Goal: Find specific page/section: Find specific page/section

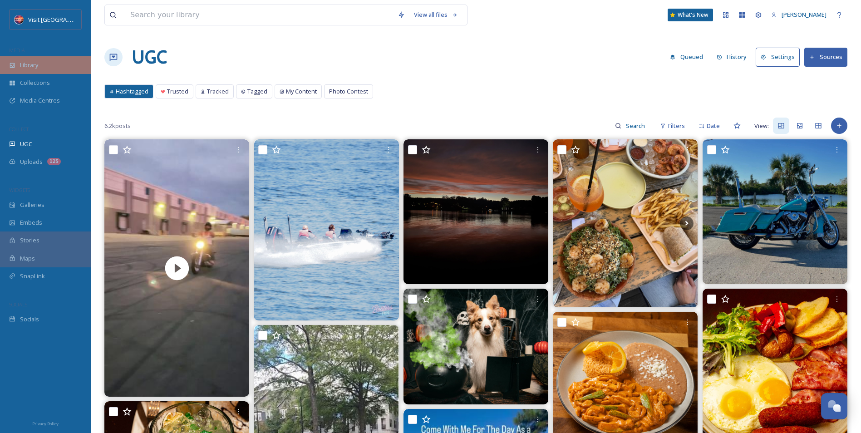
click at [33, 64] on span "Library" at bounding box center [29, 65] width 18 height 9
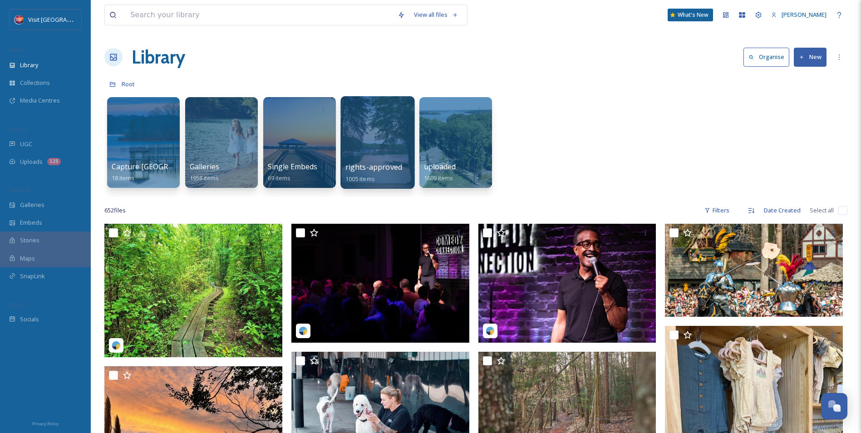
click at [389, 161] on div at bounding box center [377, 142] width 74 height 93
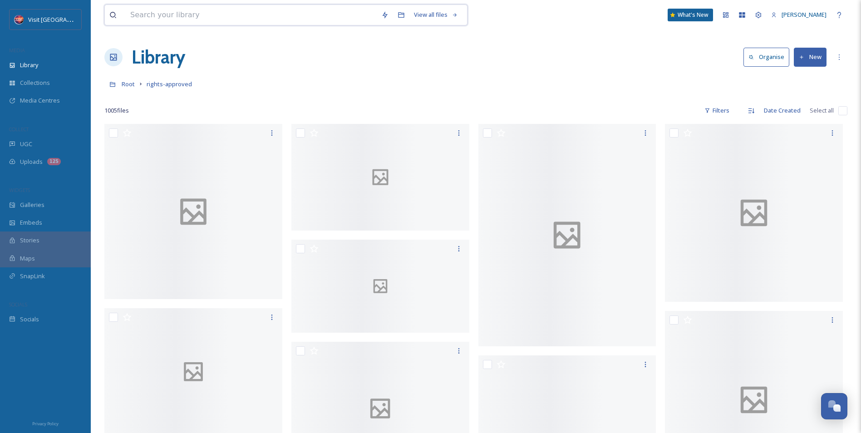
click at [222, 20] on input at bounding box center [251, 15] width 251 height 20
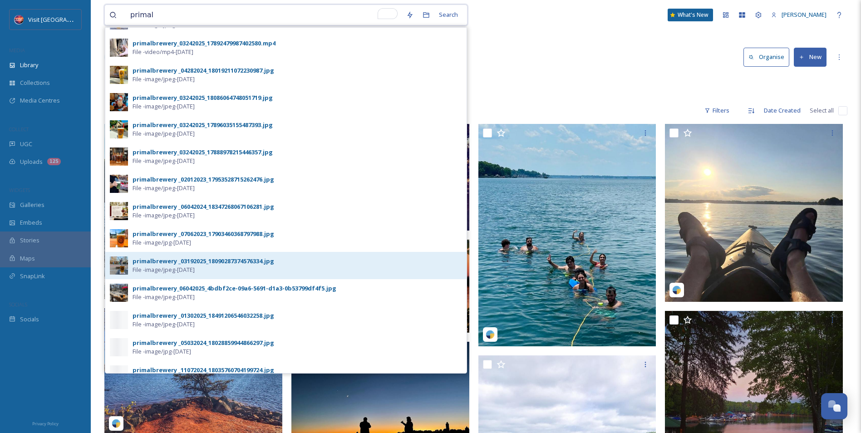
scroll to position [181, 0]
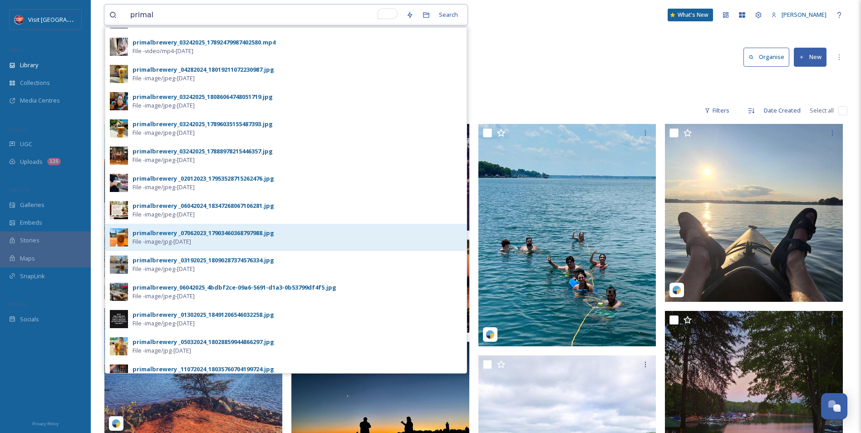
type input "primal"
click at [175, 235] on div "primalbrewery _07062023_17903460368797988.jpg" at bounding box center [203, 233] width 142 height 9
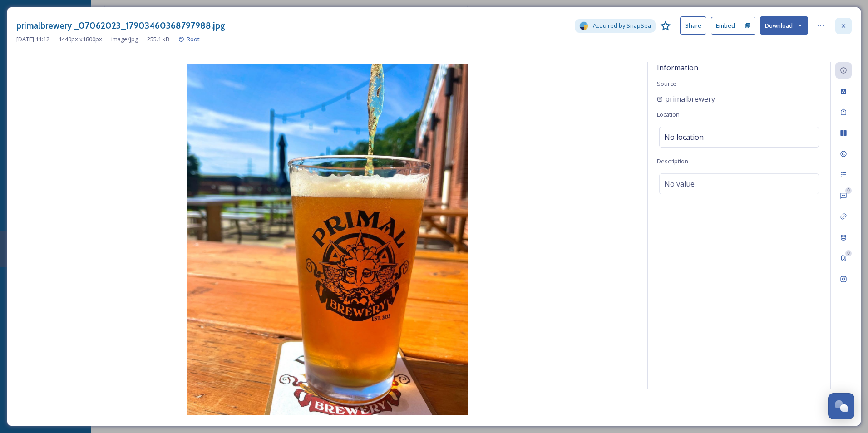
click at [850, 26] on div at bounding box center [843, 26] width 16 height 16
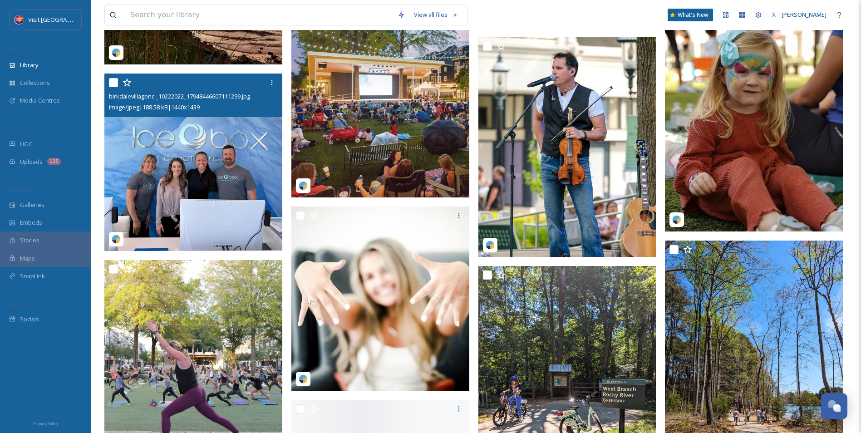
scroll to position [544, 0]
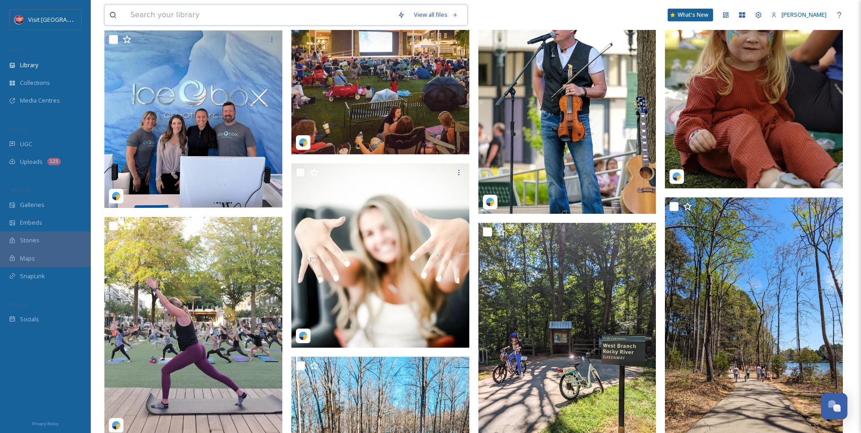
click at [208, 12] on input at bounding box center [259, 15] width 267 height 20
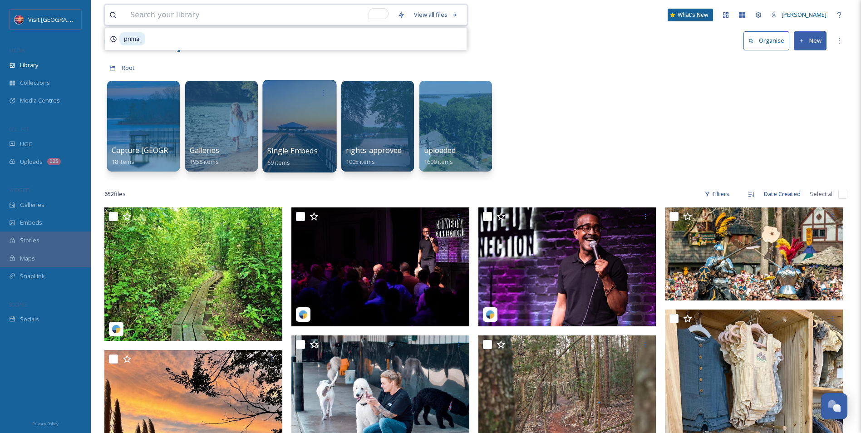
scroll to position [0, 0]
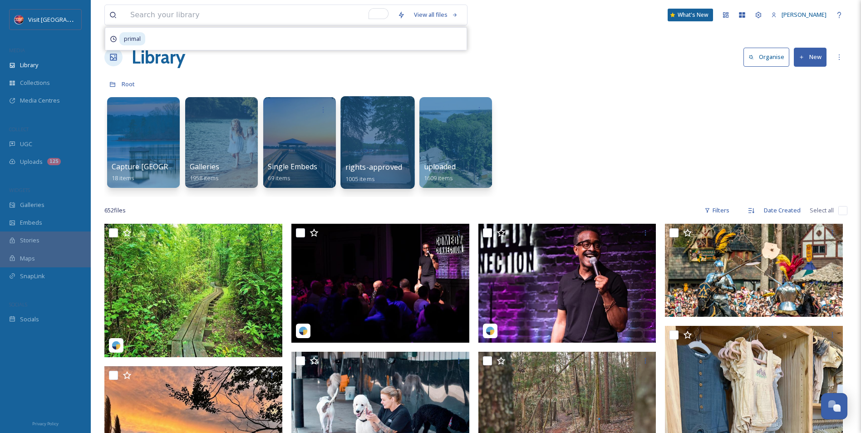
click at [374, 149] on div at bounding box center [377, 142] width 74 height 93
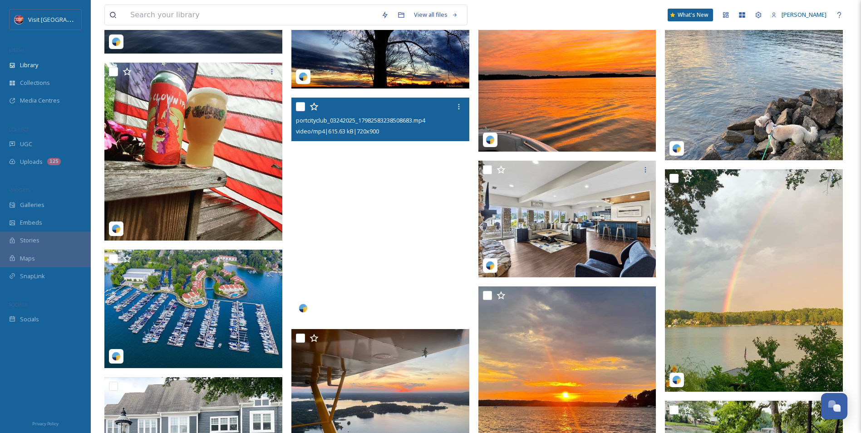
scroll to position [14294, 0]
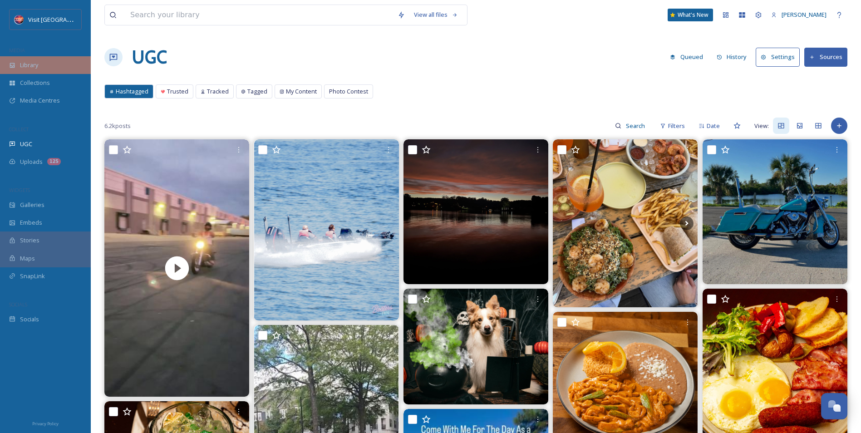
click at [31, 64] on span "Library" at bounding box center [29, 65] width 18 height 9
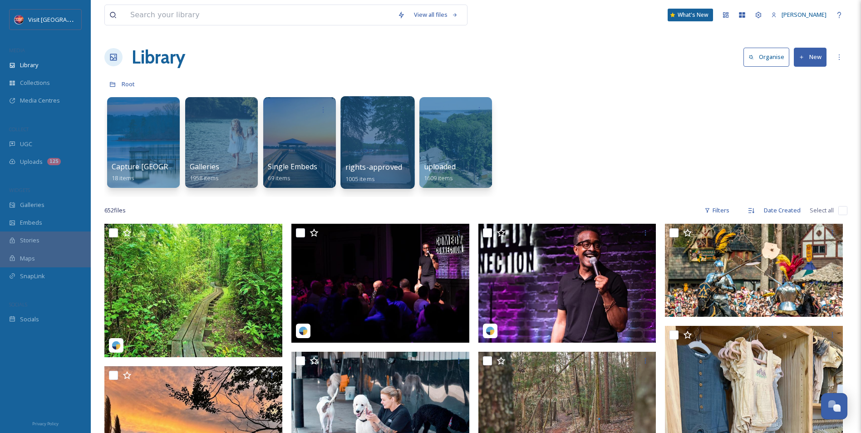
click at [368, 137] on div at bounding box center [377, 142] width 74 height 93
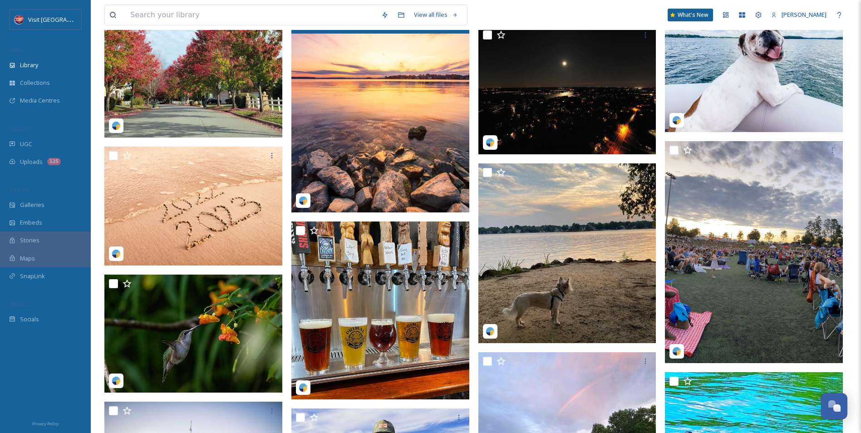
scroll to position [3857, 0]
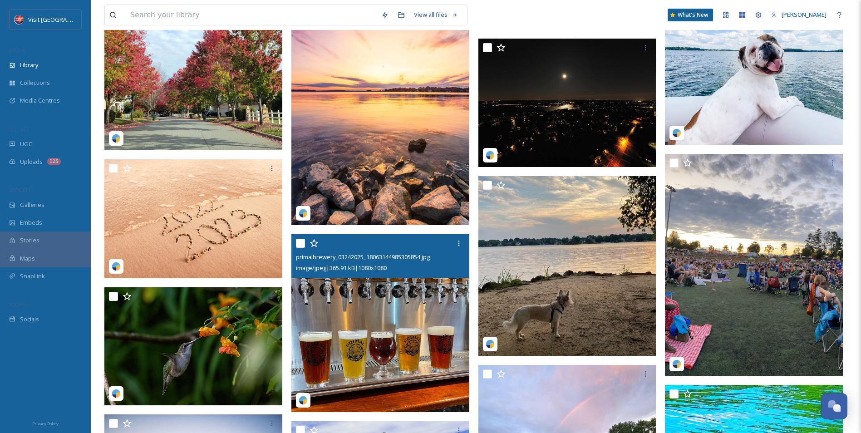
click at [363, 331] on img at bounding box center [380, 323] width 178 height 178
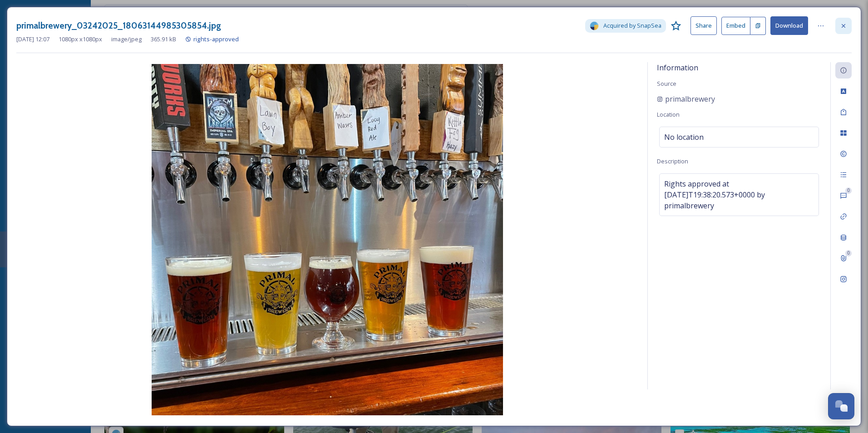
click at [842, 27] on icon at bounding box center [843, 26] width 4 height 4
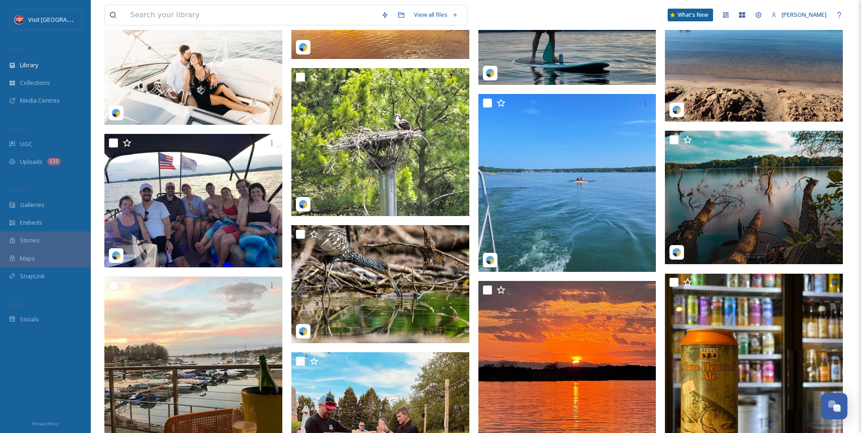
scroll to position [5036, 0]
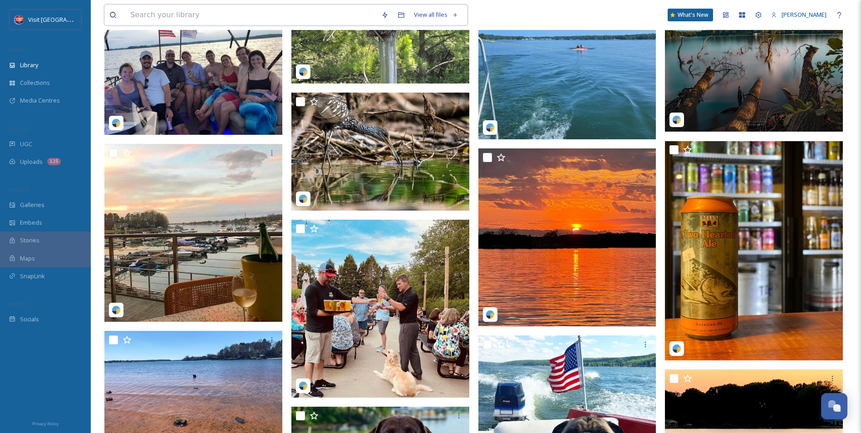
click at [237, 13] on input at bounding box center [251, 15] width 251 height 20
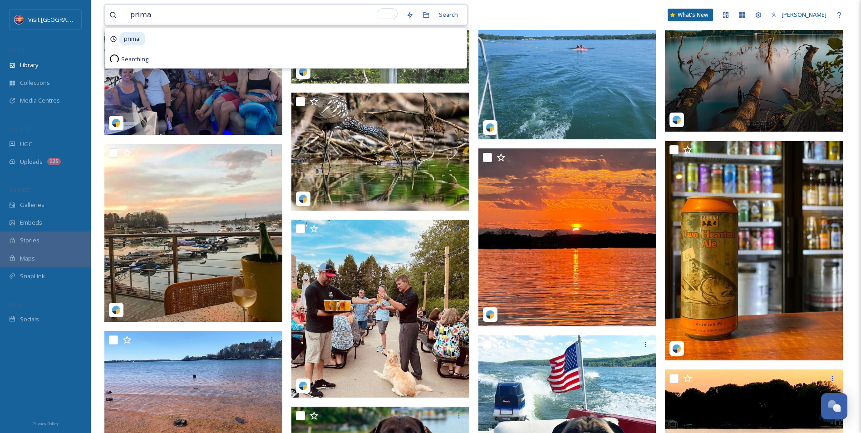
type input "primal"
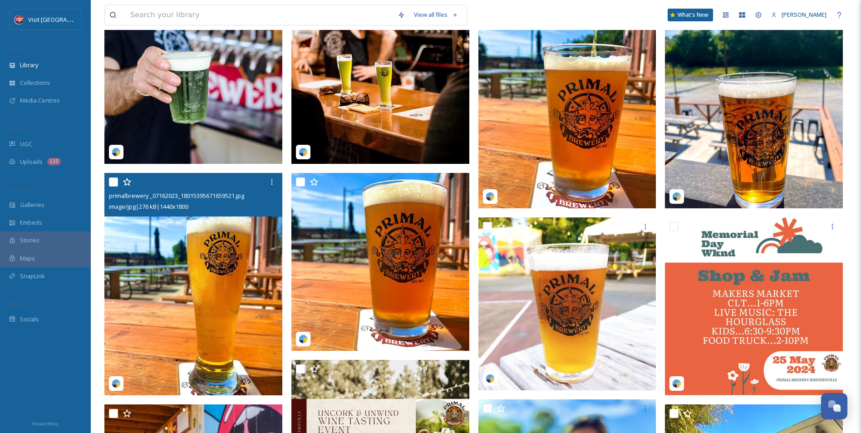
scroll to position [45, 0]
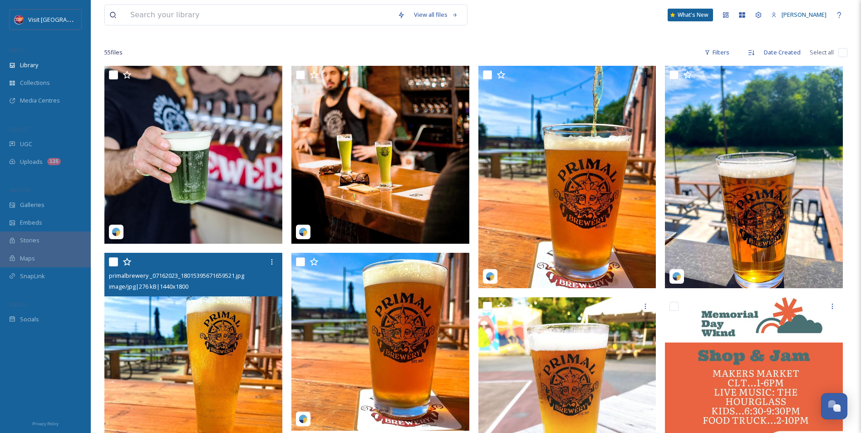
click at [142, 380] on img at bounding box center [193, 364] width 178 height 222
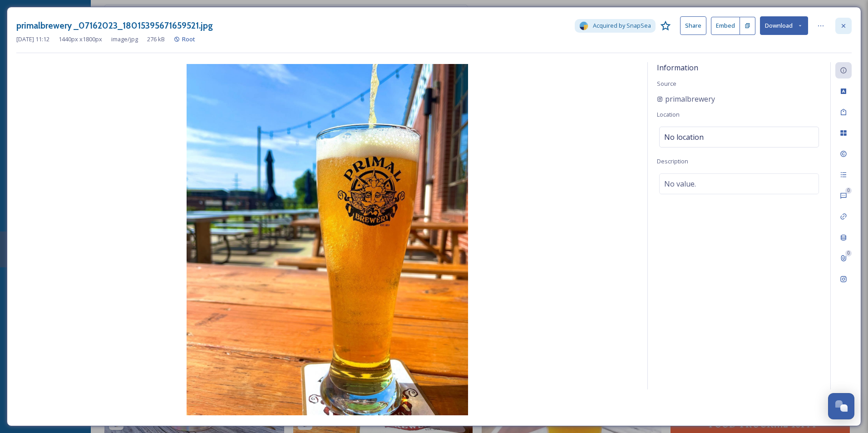
click at [838, 25] on div at bounding box center [843, 26] width 16 height 16
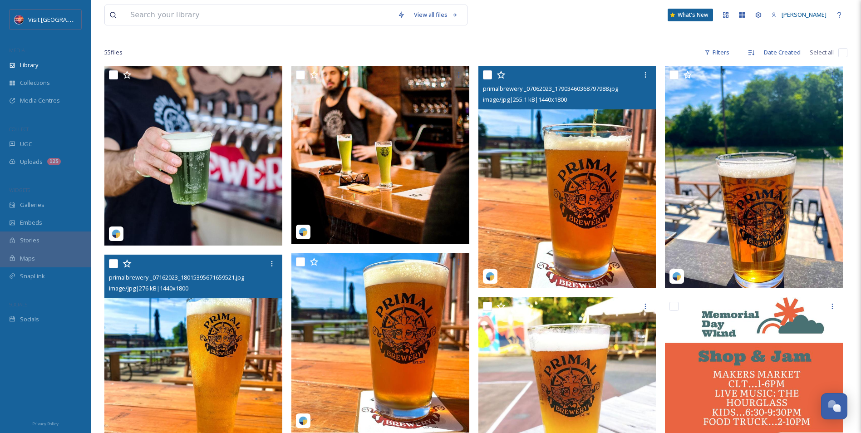
click at [596, 203] on img at bounding box center [567, 177] width 178 height 222
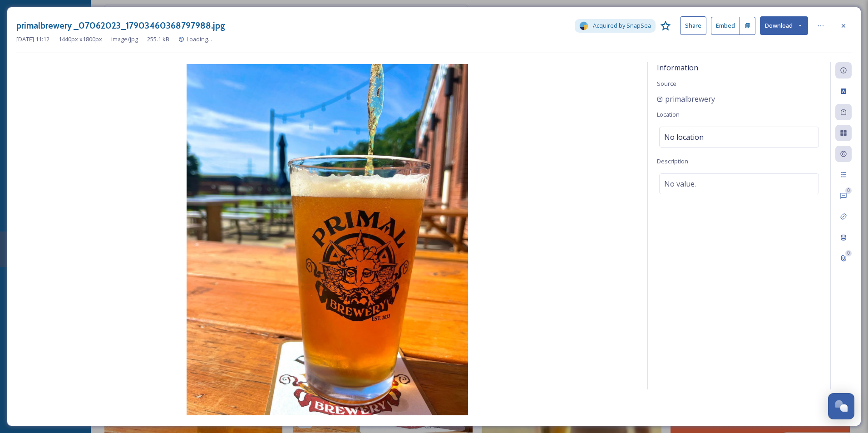
drag, startPoint x: 840, startPoint y: 25, endPoint x: 836, endPoint y: 30, distance: 6.8
click at [838, 29] on div at bounding box center [843, 26] width 16 height 16
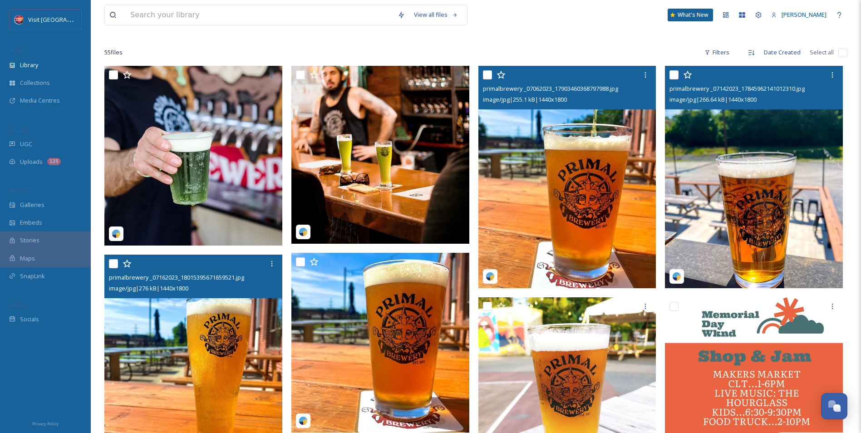
click at [761, 182] on img at bounding box center [754, 177] width 178 height 222
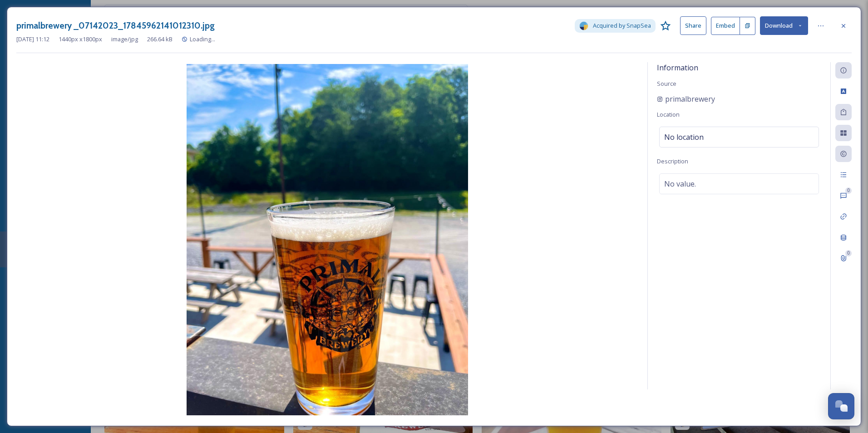
drag, startPoint x: 844, startPoint y: 26, endPoint x: 826, endPoint y: 47, distance: 27.0
click at [843, 26] on icon at bounding box center [842, 25] width 7 height 7
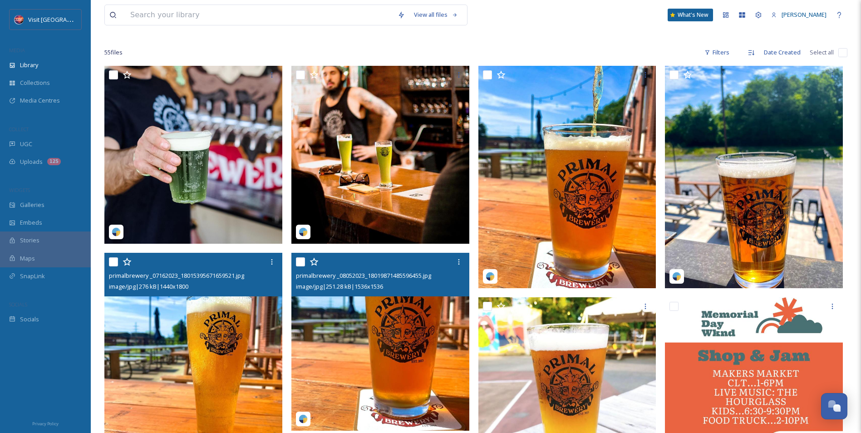
click at [416, 398] on img at bounding box center [380, 342] width 178 height 178
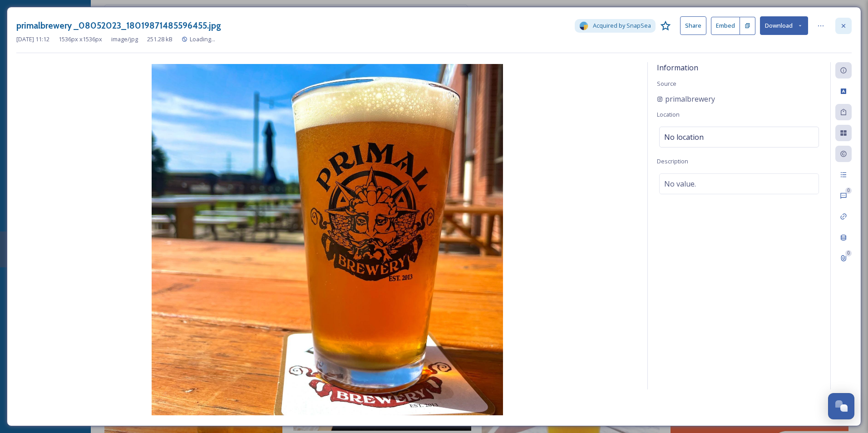
click at [843, 22] on icon at bounding box center [842, 25] width 7 height 7
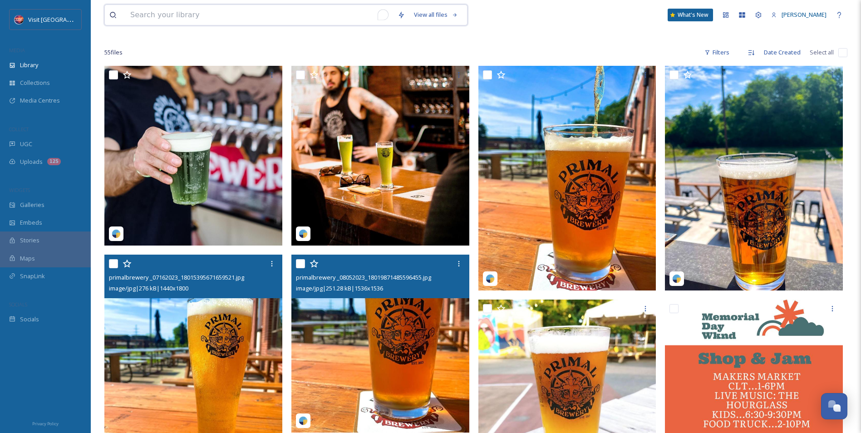
click at [271, 19] on input "To enrich screen reader interactions, please activate Accessibility in Grammarl…" at bounding box center [259, 15] width 267 height 20
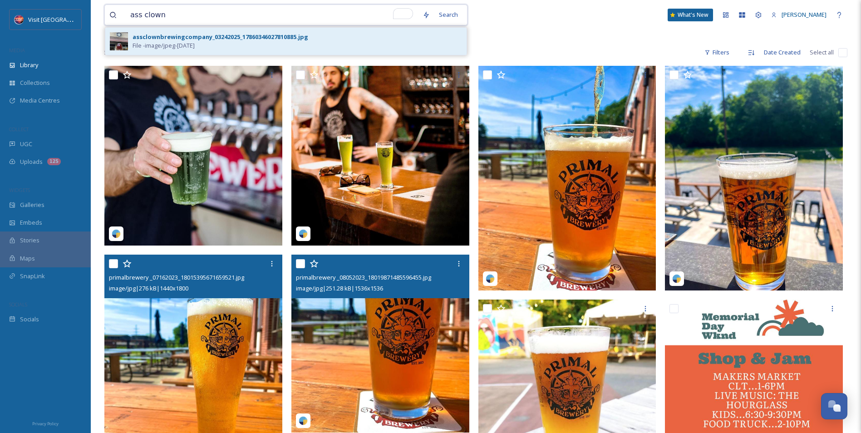
type input "ass clown"
click at [280, 41] on div "assclownbrewingcompany_03242025_17860346027810885.jpg" at bounding box center [220, 37] width 176 height 9
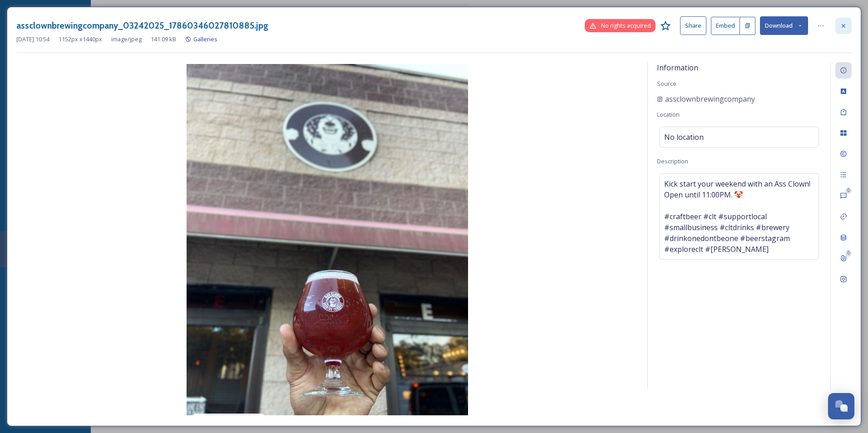
click at [844, 25] on icon at bounding box center [842, 25] width 7 height 7
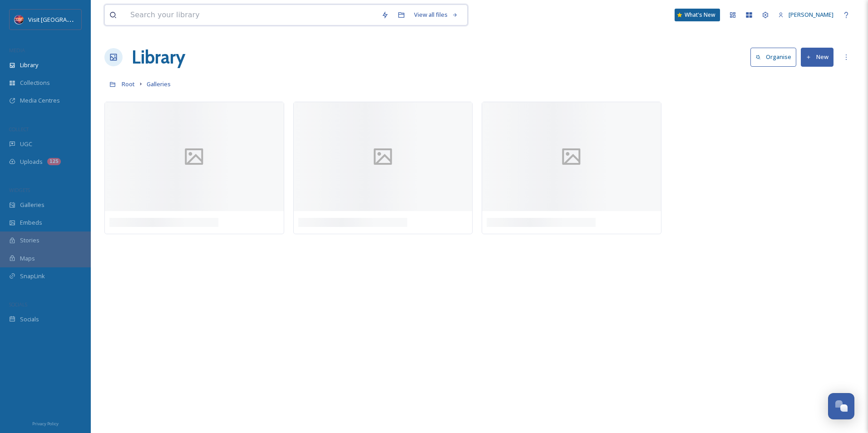
click at [230, 13] on input at bounding box center [251, 15] width 251 height 20
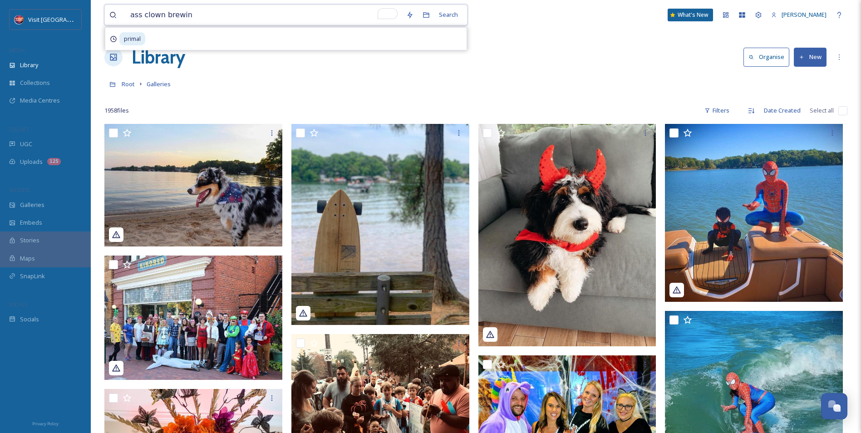
type input "ass clown brewing"
